Goal: Subscribe to service/newsletter

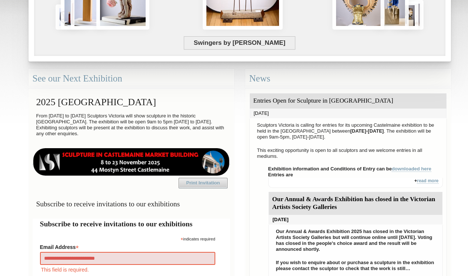
type input "**********"
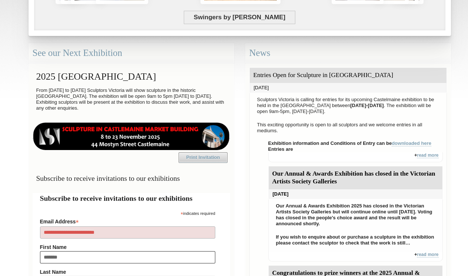
type input "********"
type input "******"
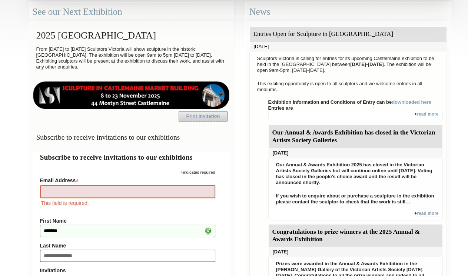
type input "**********"
